Goal: Task Accomplishment & Management: Use online tool/utility

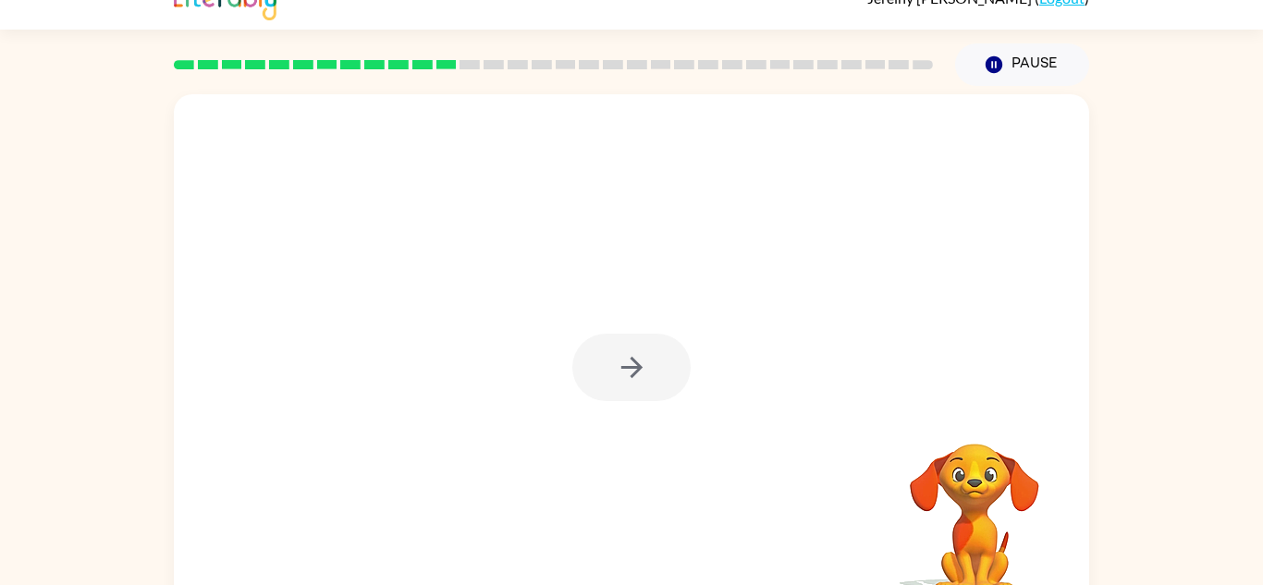
scroll to position [33, 0]
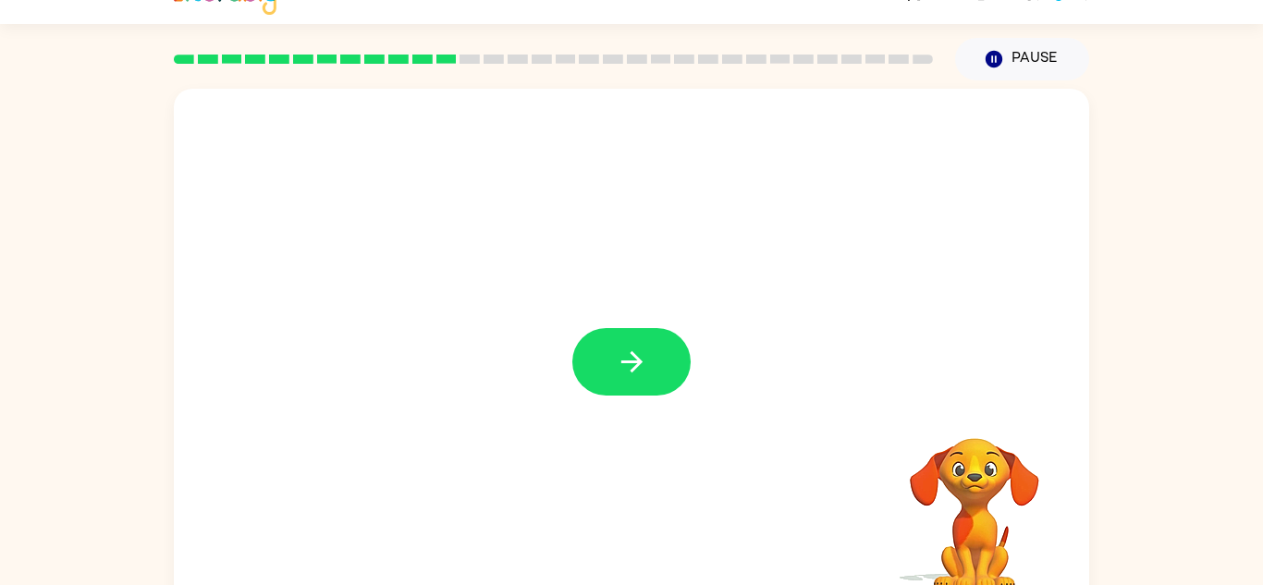
click at [666, 382] on button "button" at bounding box center [631, 361] width 118 height 67
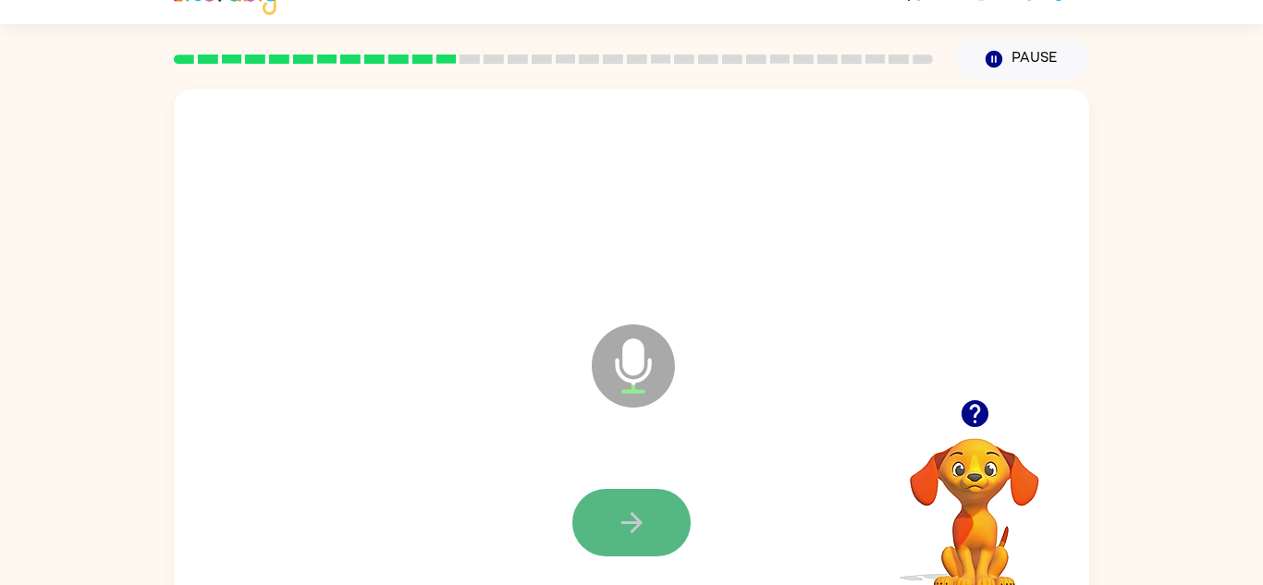
click at [682, 519] on button "button" at bounding box center [631, 522] width 118 height 67
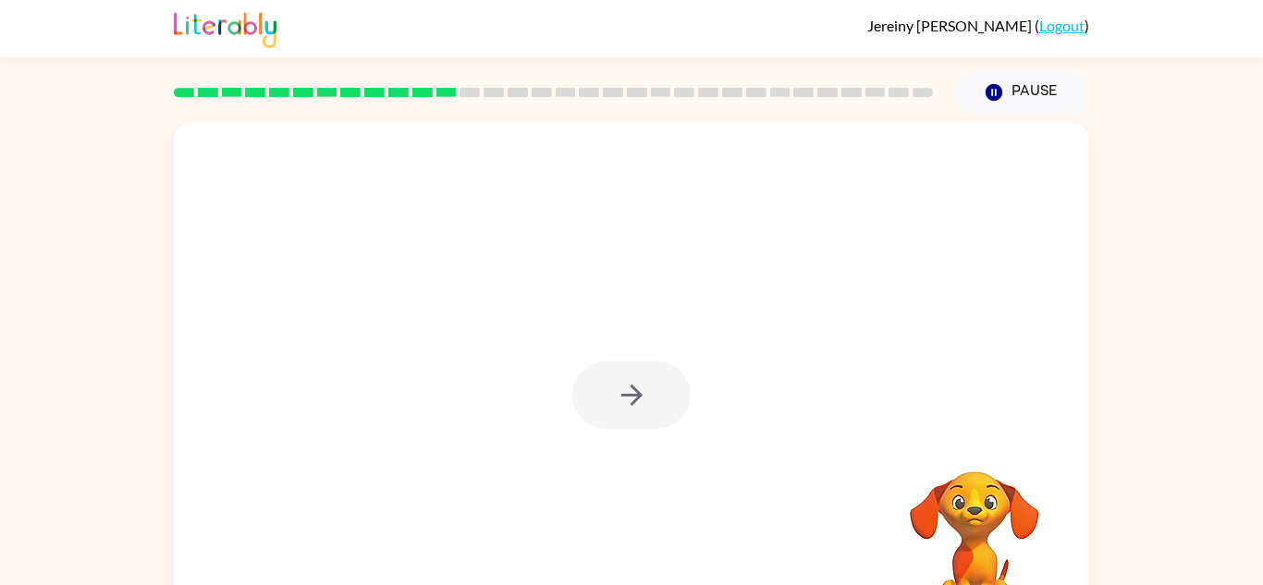
scroll to position [65, 0]
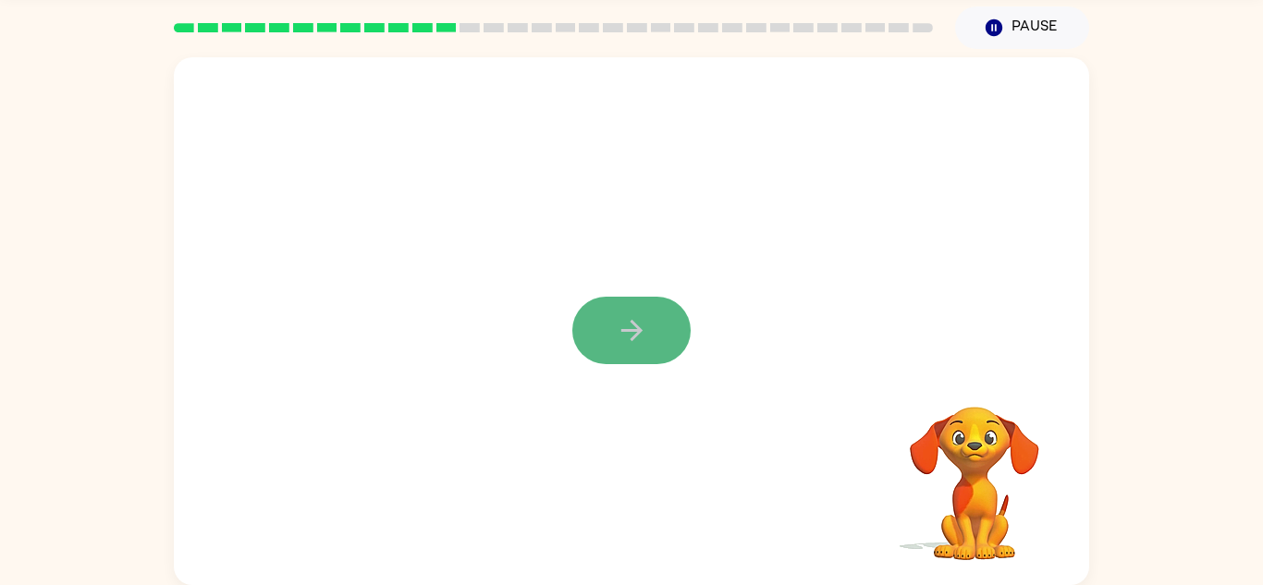
click at [662, 354] on button "button" at bounding box center [631, 330] width 118 height 67
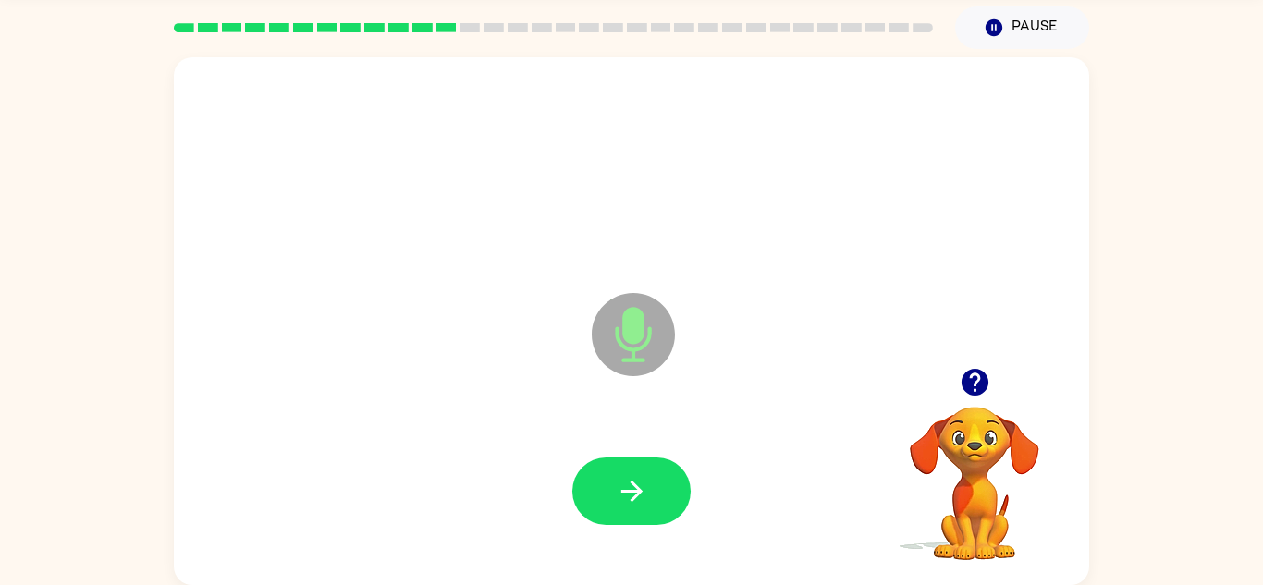
click at [655, 483] on button "button" at bounding box center [631, 491] width 118 height 67
click at [616, 493] on icon "button" at bounding box center [632, 491] width 32 height 32
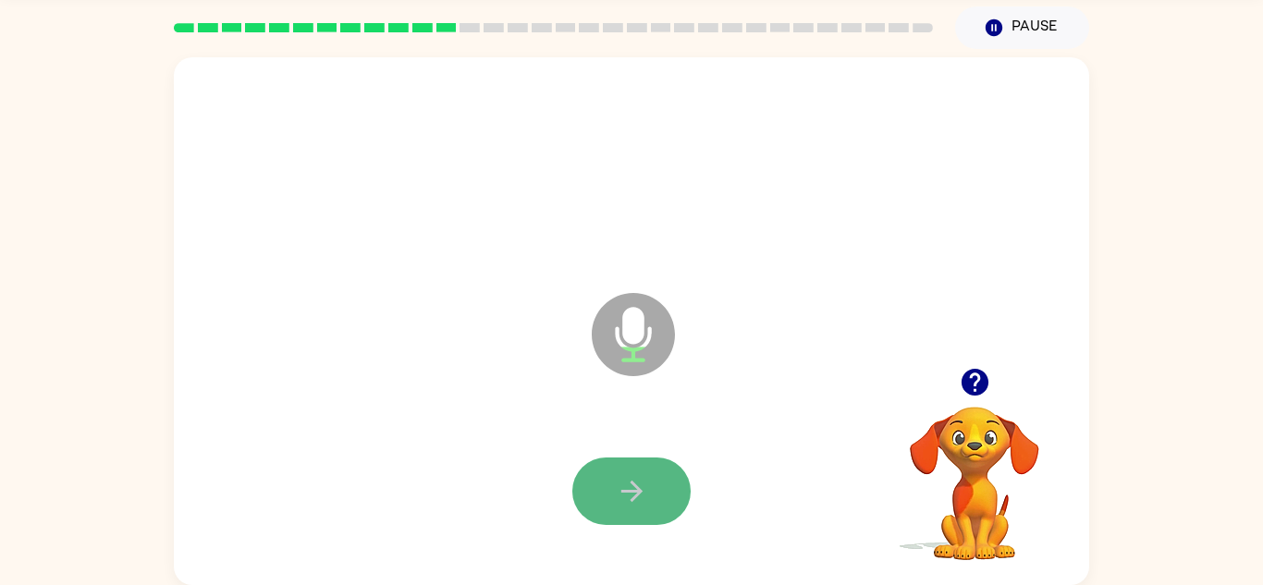
click at [618, 492] on icon "button" at bounding box center [632, 491] width 32 height 32
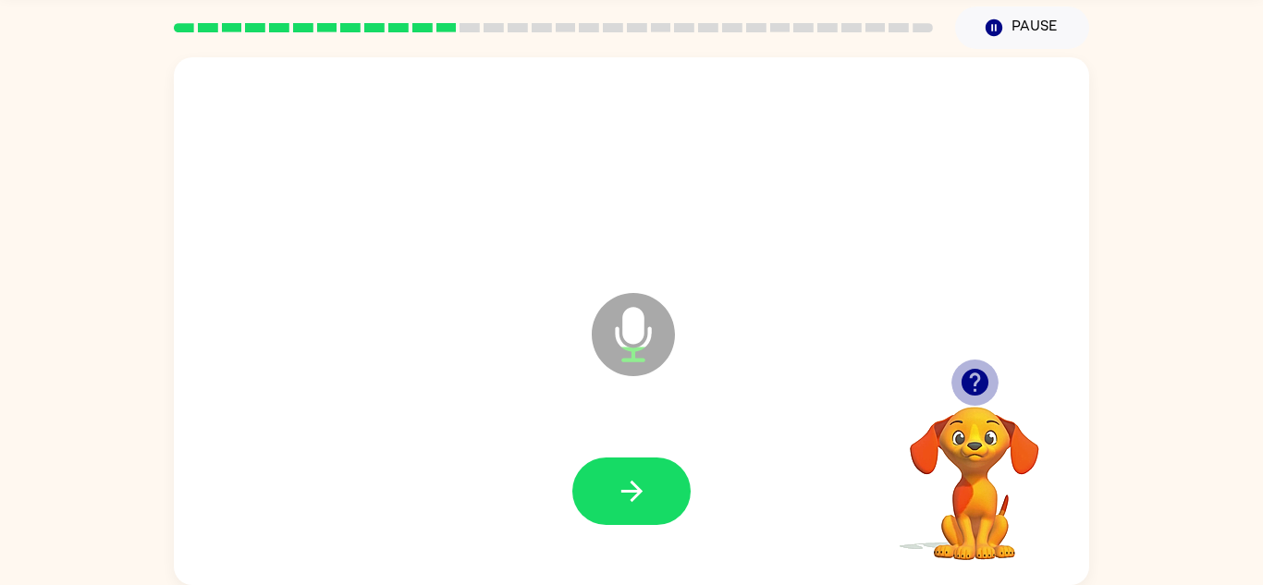
click at [973, 396] on icon "button" at bounding box center [975, 382] width 32 height 32
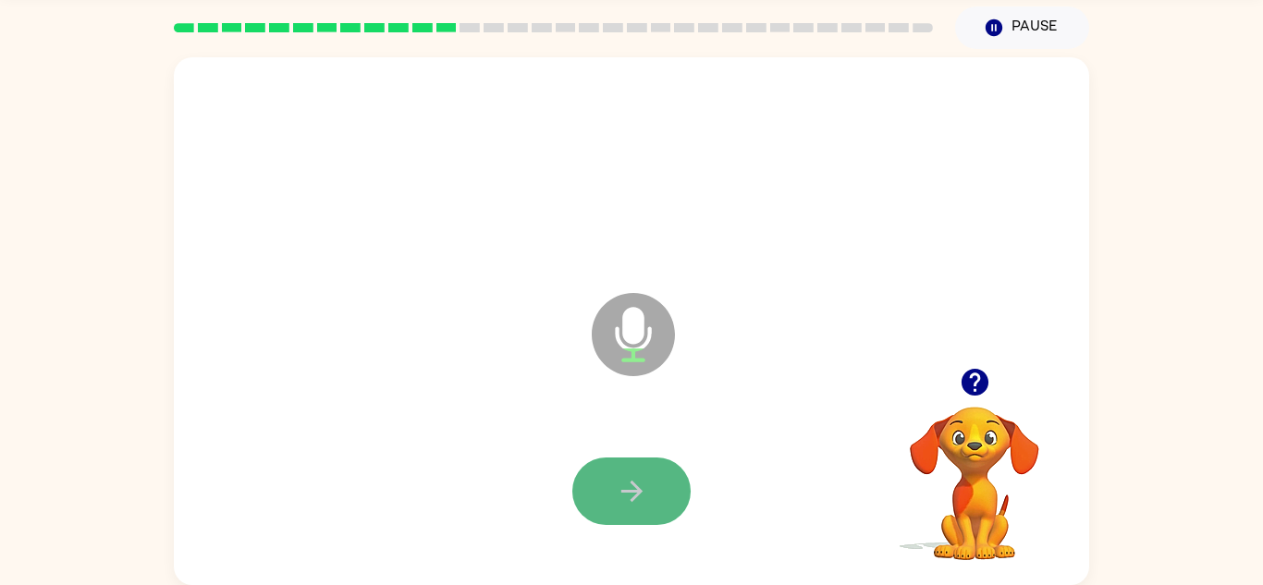
click at [670, 508] on button "button" at bounding box center [631, 491] width 118 height 67
click at [673, 500] on button "button" at bounding box center [631, 491] width 118 height 67
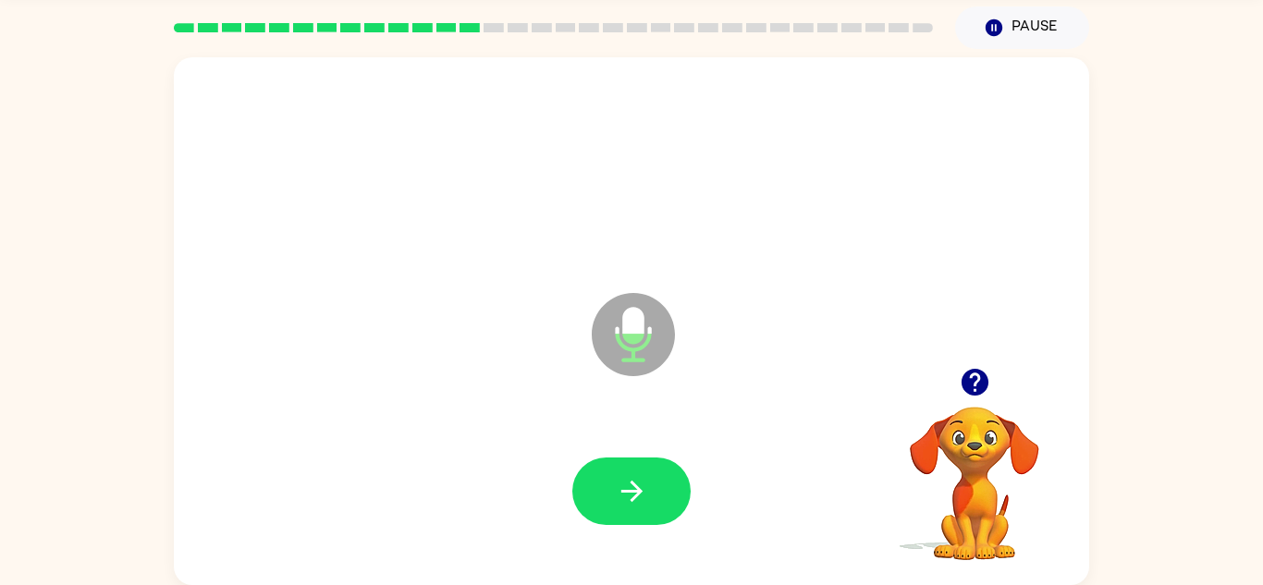
click at [673, 500] on button "button" at bounding box center [631, 491] width 118 height 67
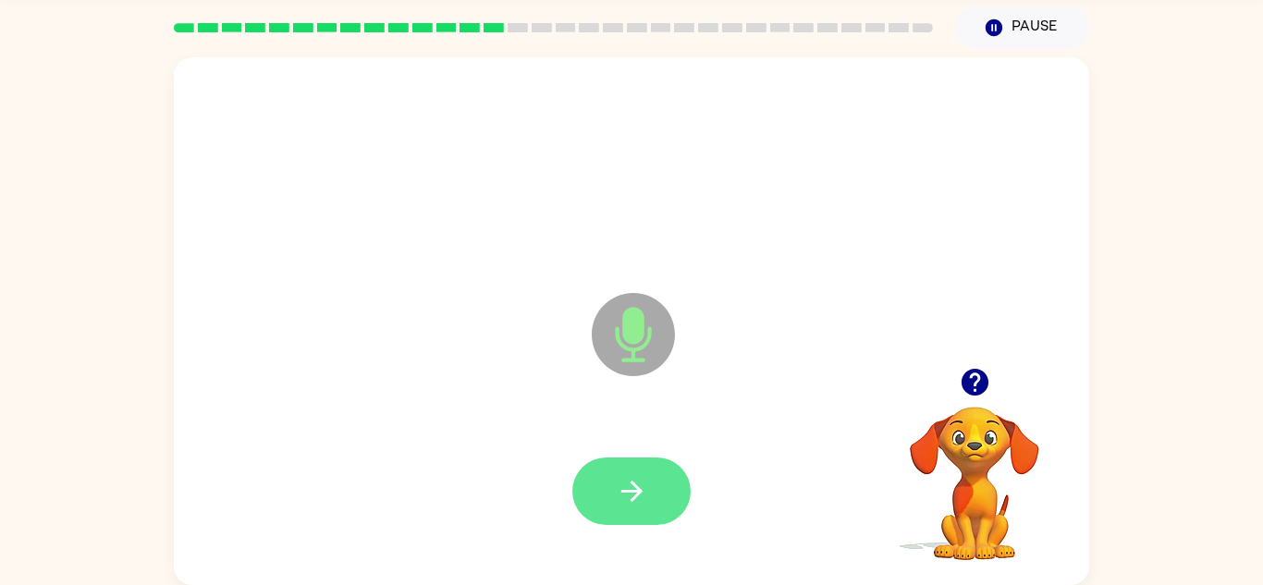
click at [679, 484] on button "button" at bounding box center [631, 491] width 118 height 67
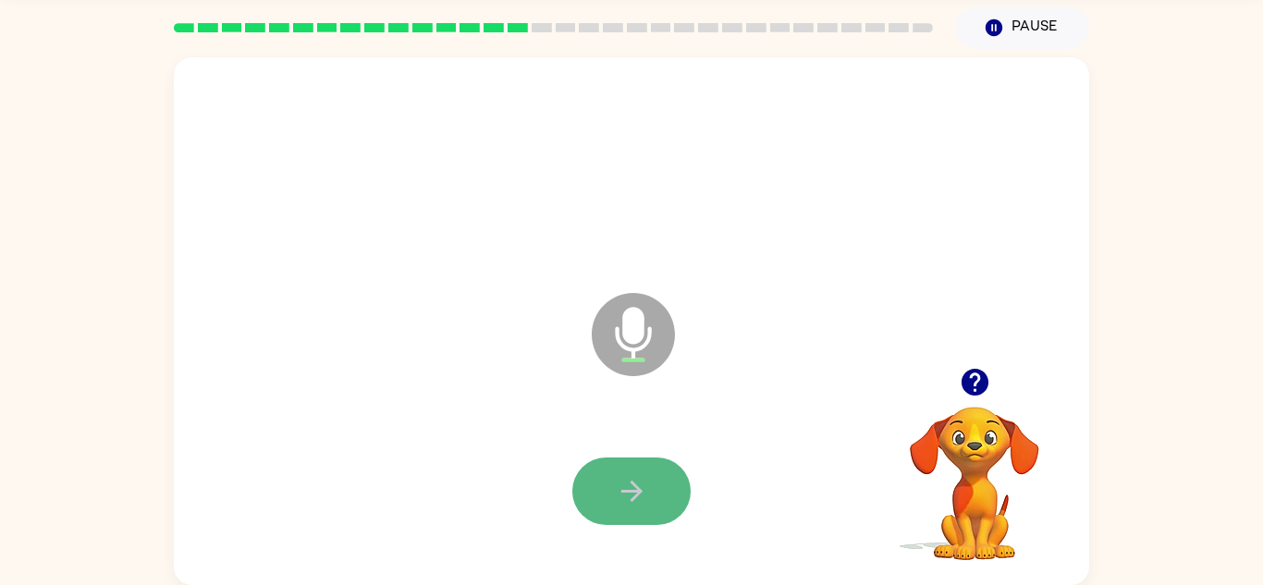
click at [660, 485] on button "button" at bounding box center [631, 491] width 118 height 67
click at [632, 466] on button "button" at bounding box center [631, 491] width 118 height 67
click at [645, 500] on icon "button" at bounding box center [632, 491] width 32 height 32
click at [649, 508] on button "button" at bounding box center [631, 491] width 118 height 67
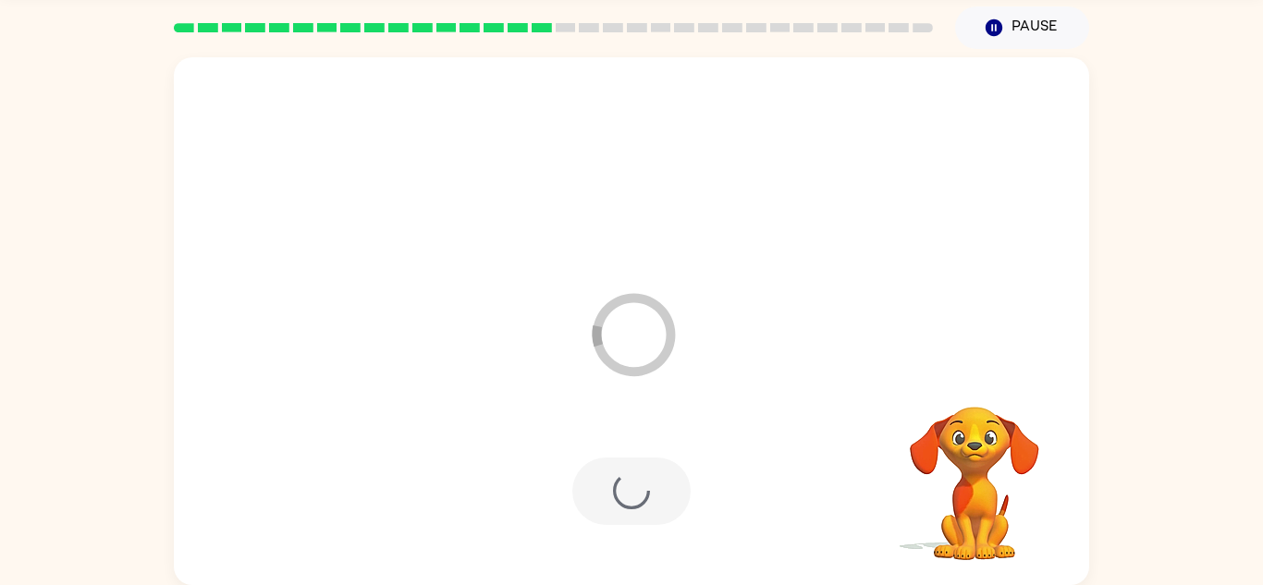
click at [649, 507] on div at bounding box center [631, 491] width 118 height 67
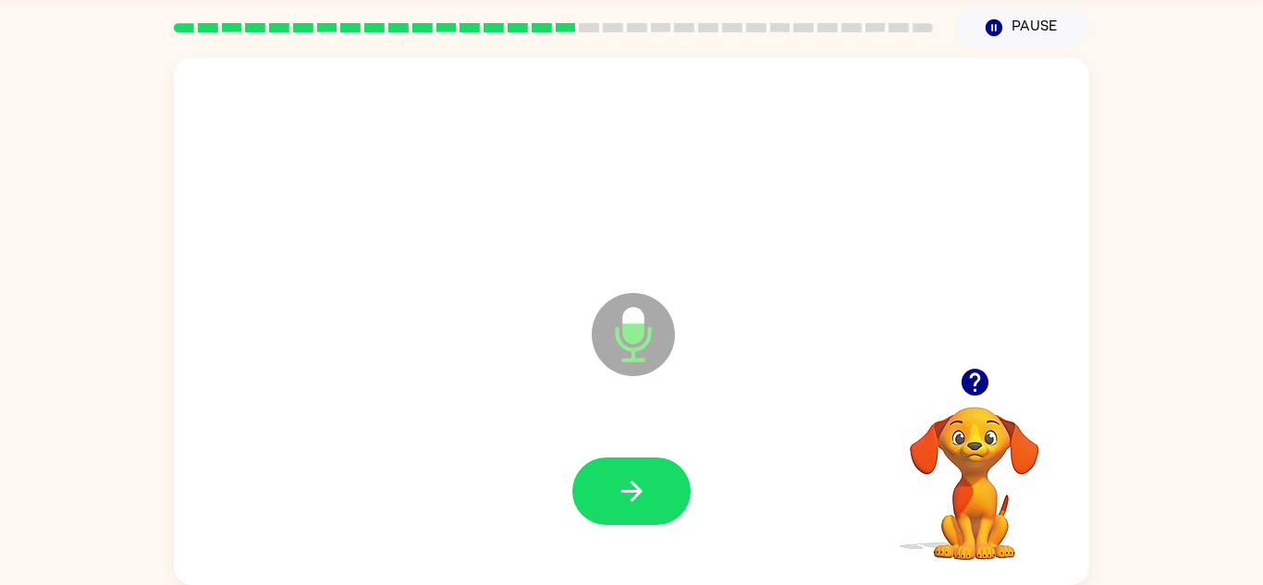
click at [649, 507] on button "button" at bounding box center [631, 491] width 118 height 67
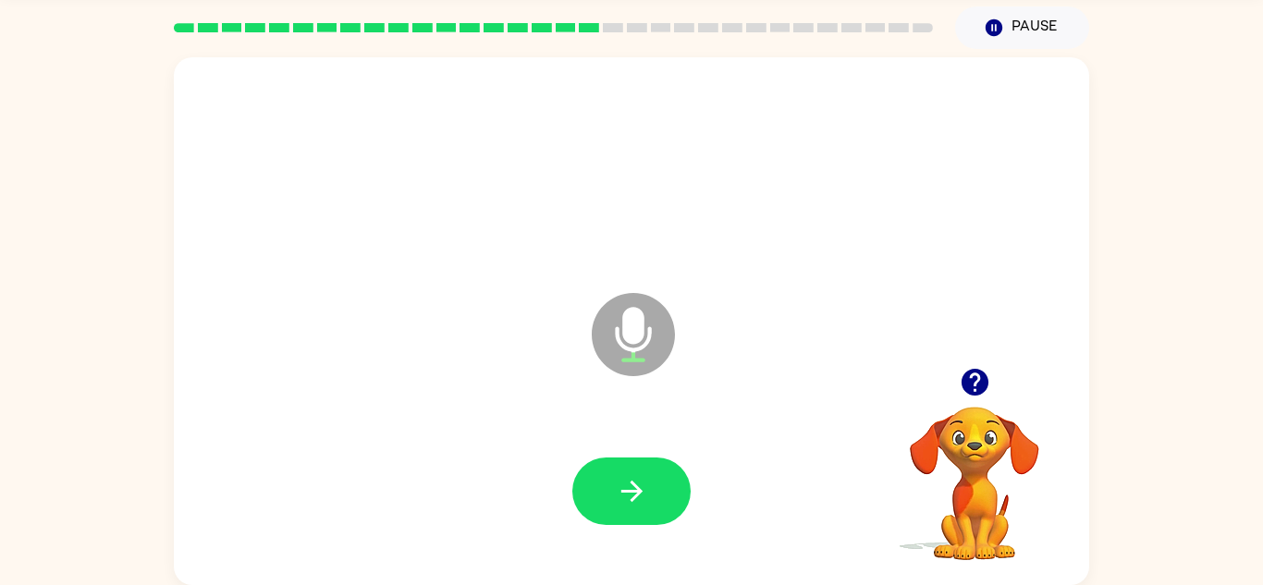
click at [649, 507] on button "button" at bounding box center [631, 491] width 118 height 67
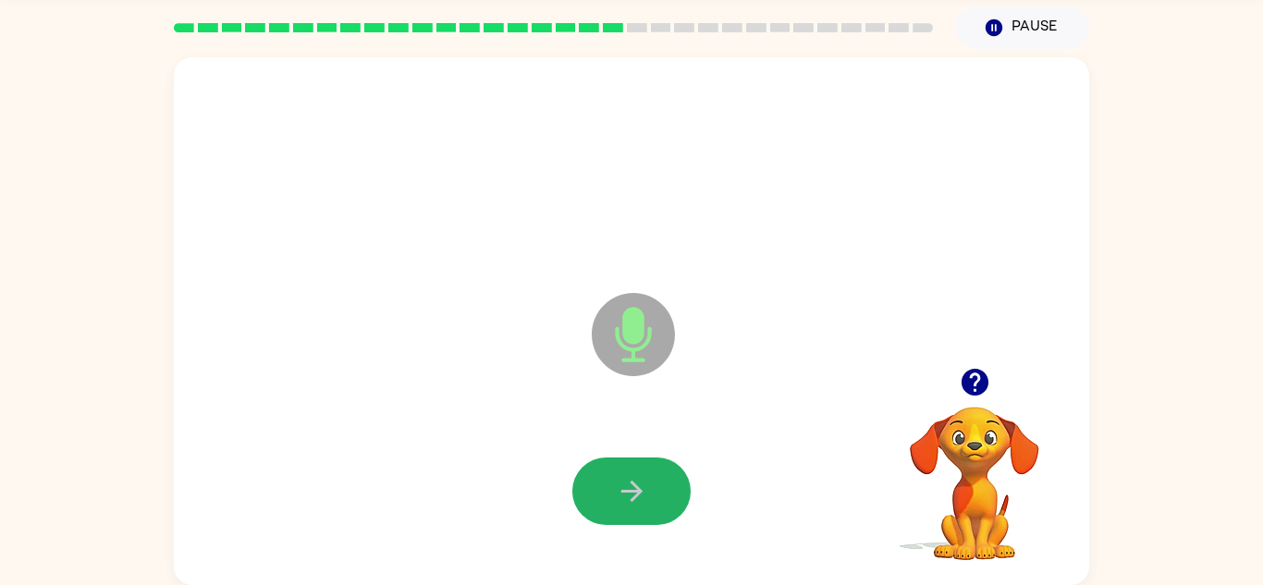
click at [649, 507] on button "button" at bounding box center [631, 491] width 118 height 67
click at [639, 501] on icon "button" at bounding box center [632, 491] width 32 height 32
click at [679, 484] on button "button" at bounding box center [631, 491] width 118 height 67
click at [652, 514] on button "button" at bounding box center [631, 491] width 118 height 67
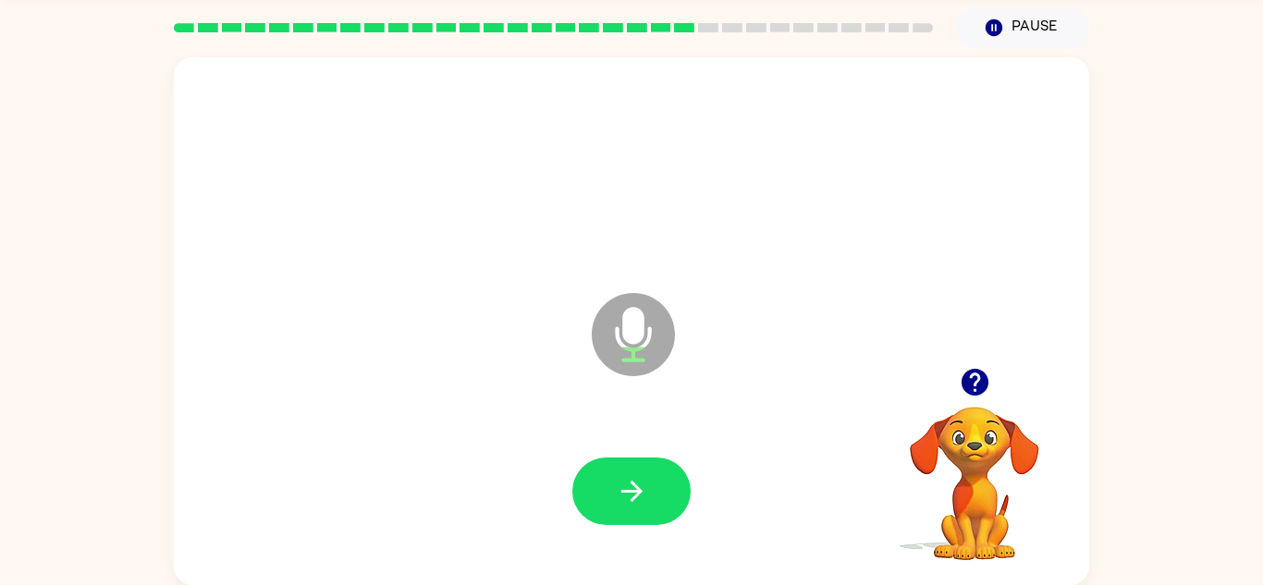
click at [652, 514] on button "button" at bounding box center [631, 491] width 118 height 67
click at [1018, 28] on button "Pause Pause" at bounding box center [1022, 27] width 134 height 43
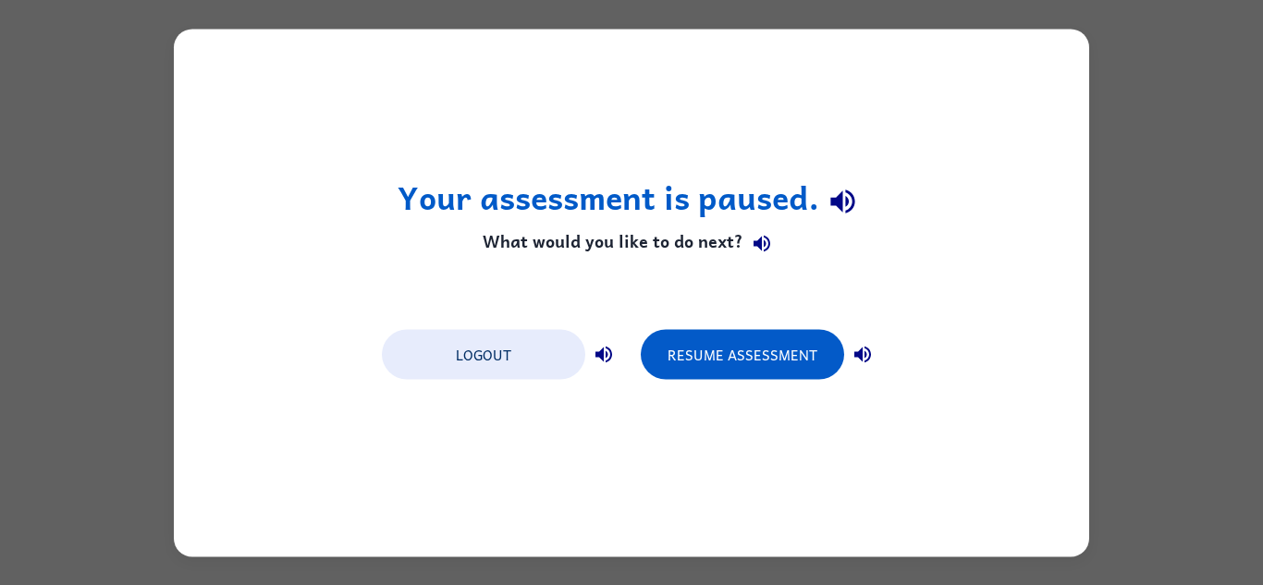
scroll to position [0, 0]
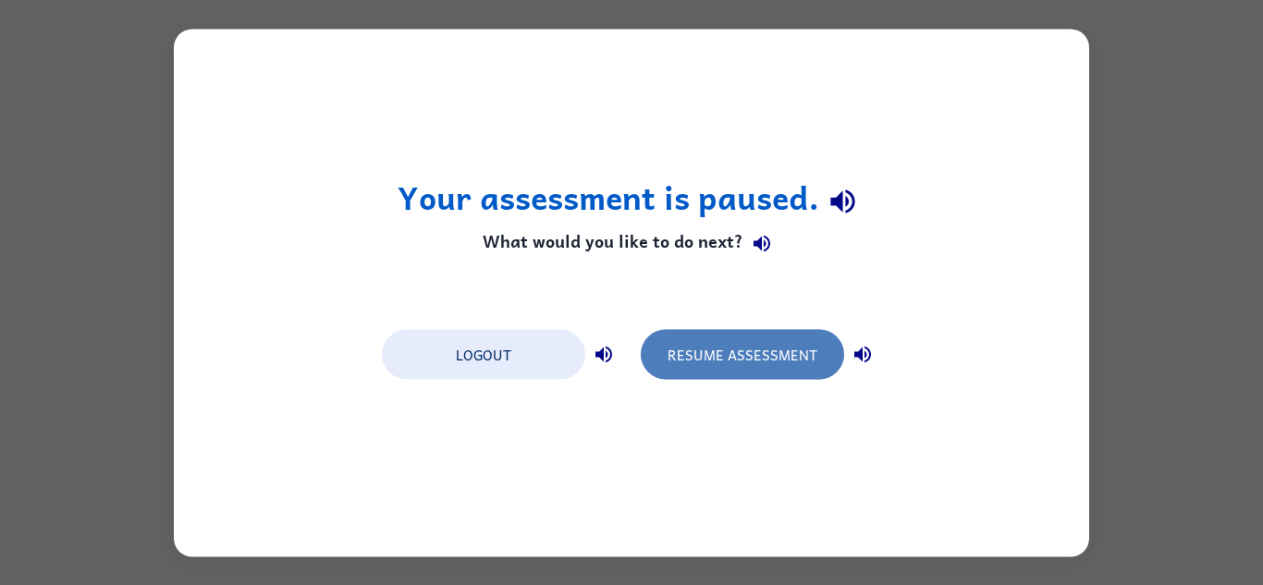
click at [784, 329] on button "Resume Assessment" at bounding box center [742, 354] width 203 height 50
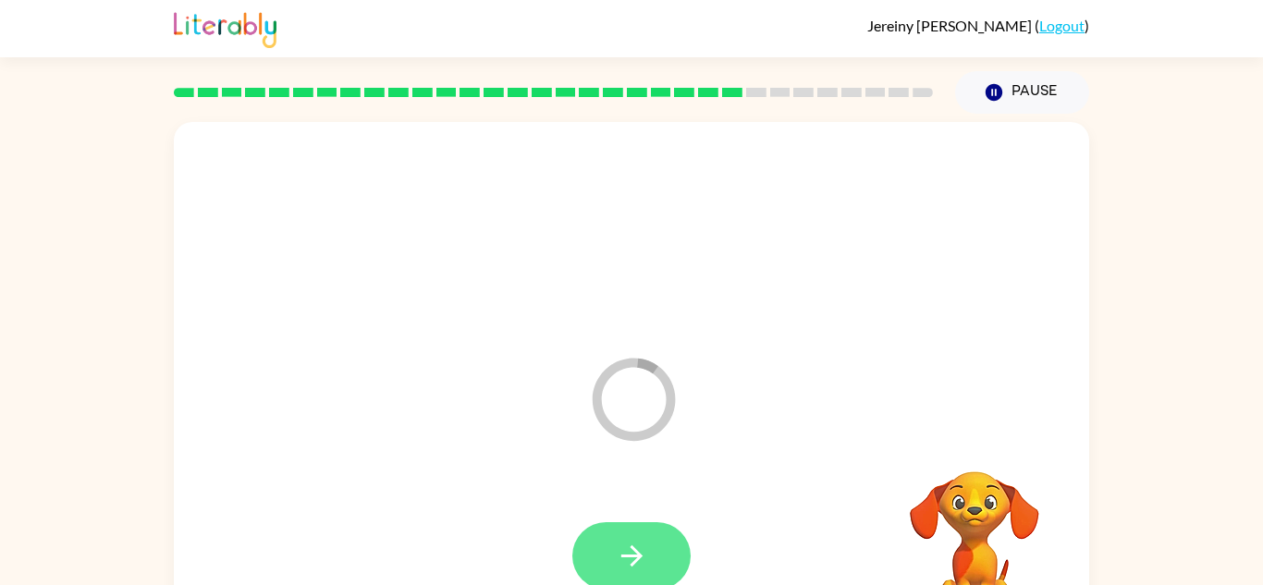
click at [656, 536] on button "button" at bounding box center [631, 555] width 118 height 67
click at [656, 540] on button "button" at bounding box center [631, 555] width 118 height 67
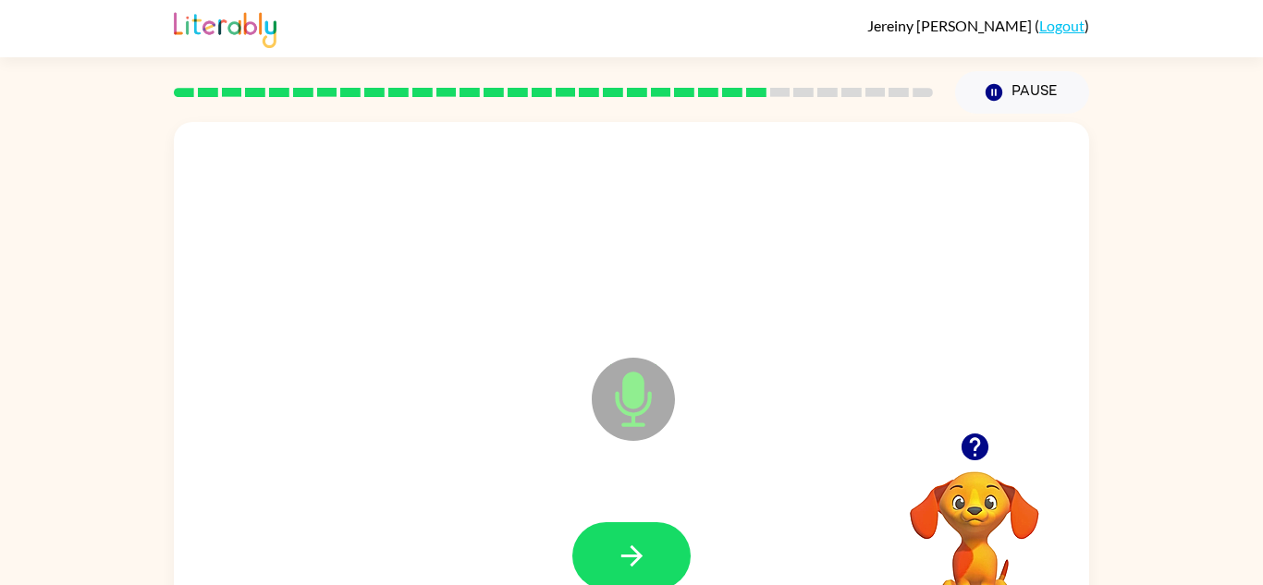
click at [654, 540] on button "button" at bounding box center [631, 555] width 118 height 67
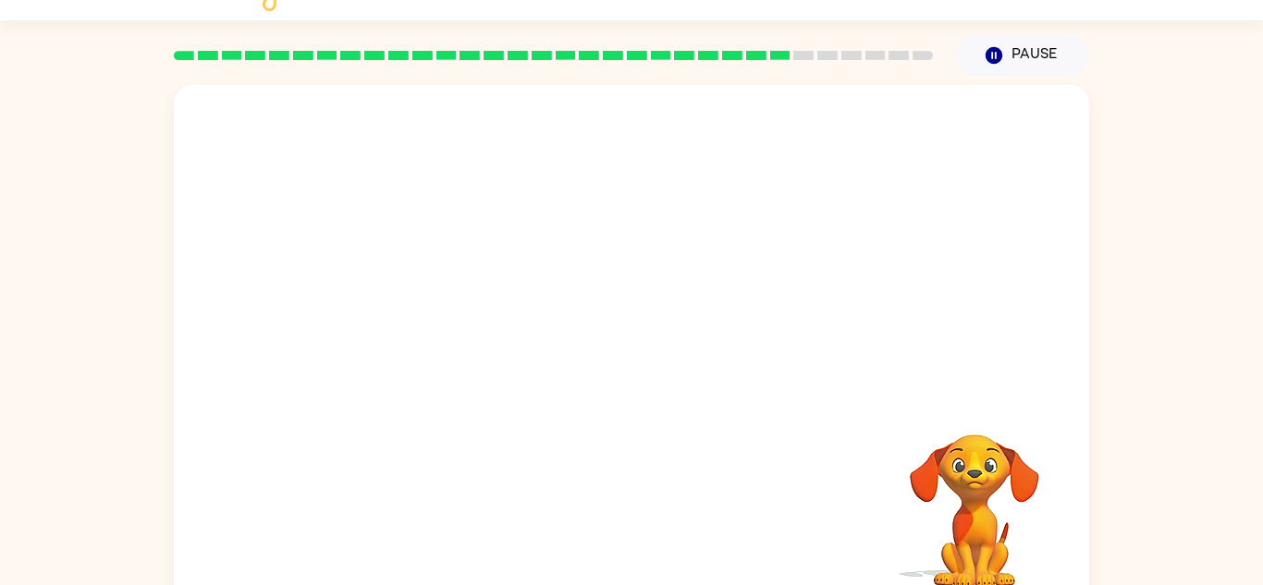
scroll to position [65, 0]
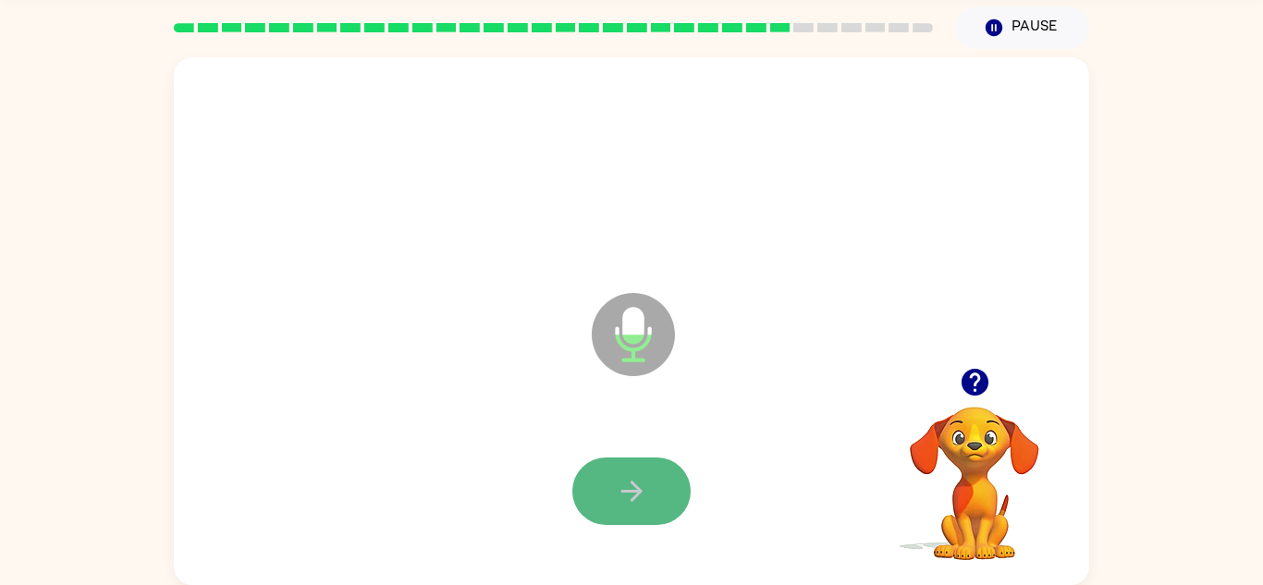
click at [643, 508] on button "button" at bounding box center [631, 491] width 118 height 67
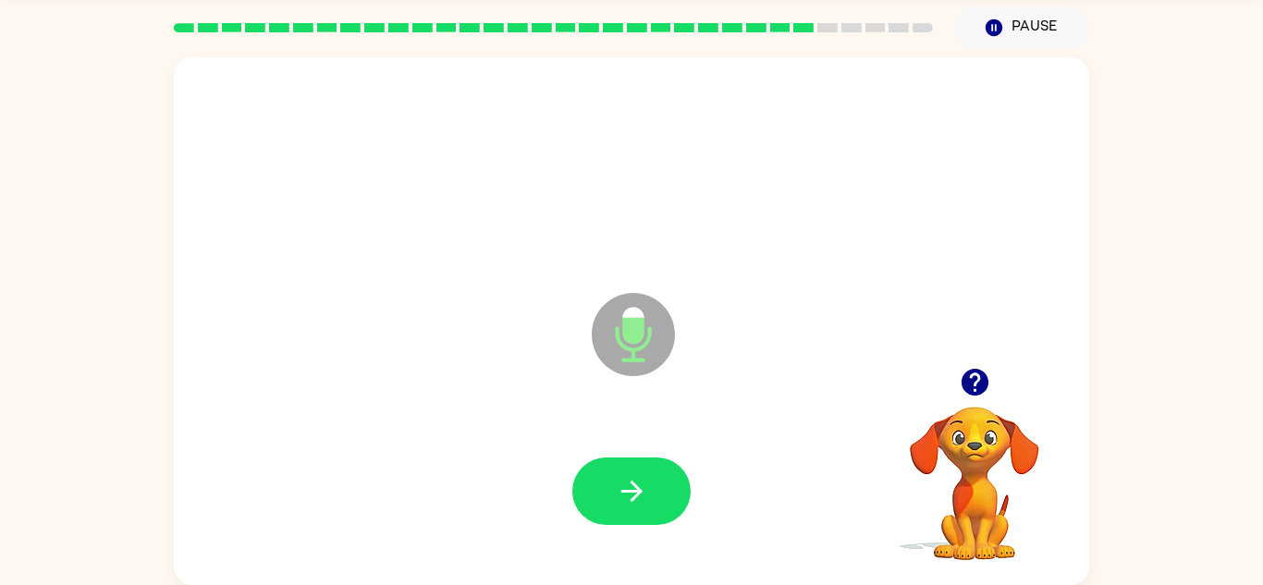
click at [643, 508] on button "button" at bounding box center [631, 491] width 118 height 67
click at [963, 387] on icon "button" at bounding box center [974, 382] width 27 height 27
click at [652, 525] on div at bounding box center [631, 492] width 878 height 152
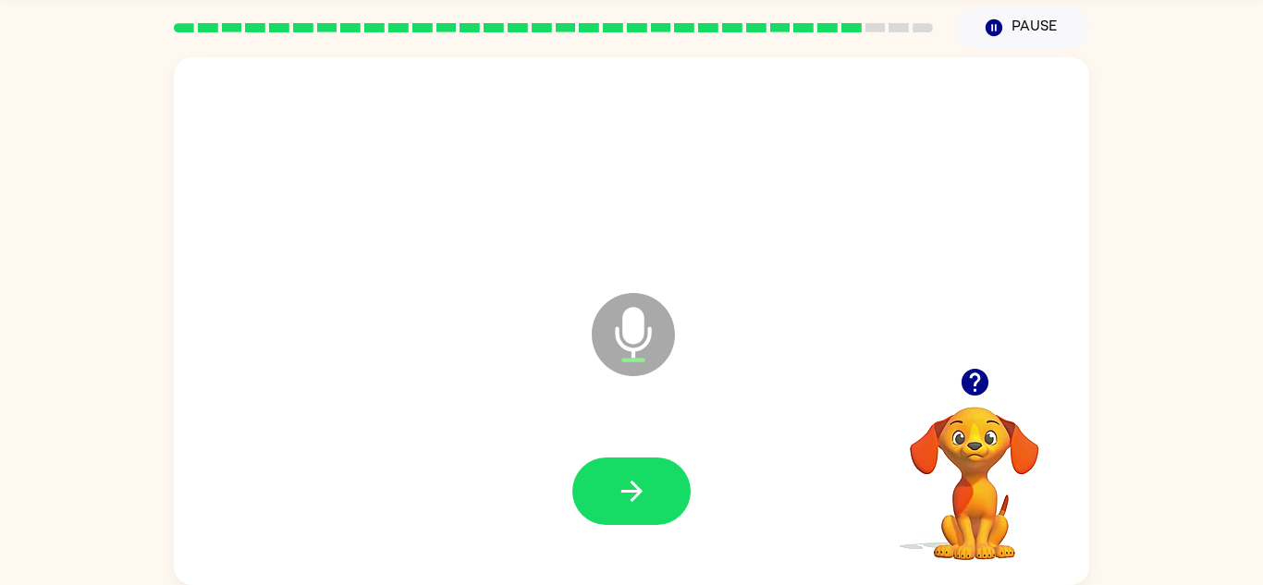
click at [652, 525] on div at bounding box center [631, 492] width 878 height 152
click at [655, 489] on button "button" at bounding box center [631, 491] width 118 height 67
click at [982, 389] on icon "button" at bounding box center [974, 382] width 27 height 27
click at [620, 514] on button "button" at bounding box center [631, 491] width 118 height 67
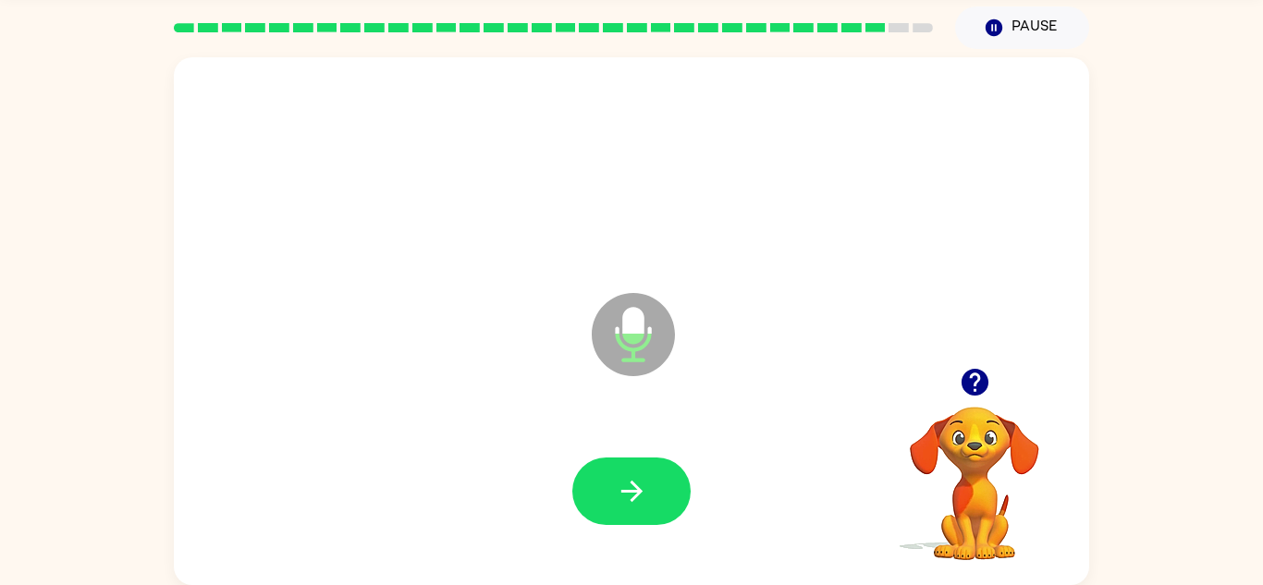
click at [973, 373] on icon "button" at bounding box center [974, 382] width 27 height 27
click at [602, 499] on button "button" at bounding box center [631, 491] width 118 height 67
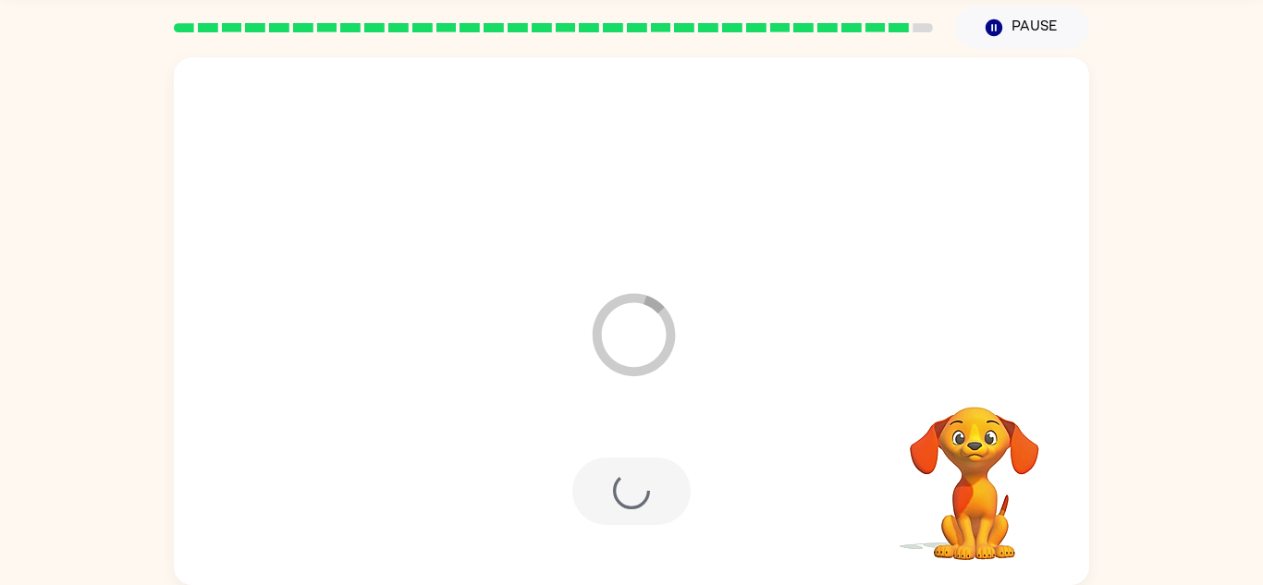
scroll to position [31, 0]
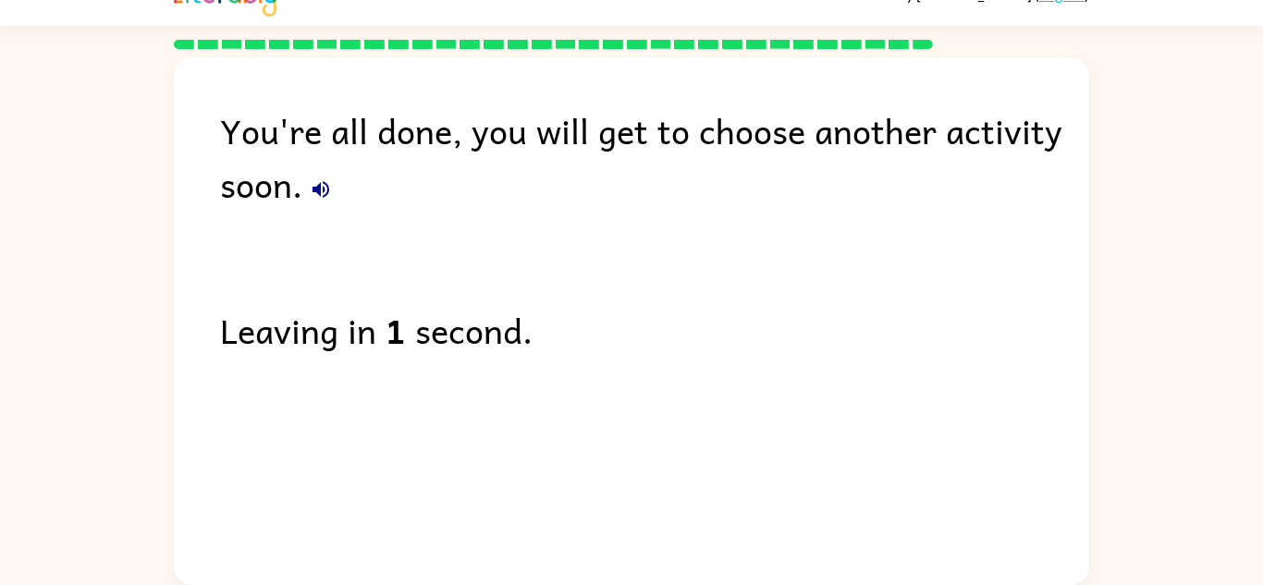
click at [862, 148] on div "You're all done, you will get to choose another activity soon." at bounding box center [654, 157] width 869 height 107
